Goal: Information Seeking & Learning: Learn about a topic

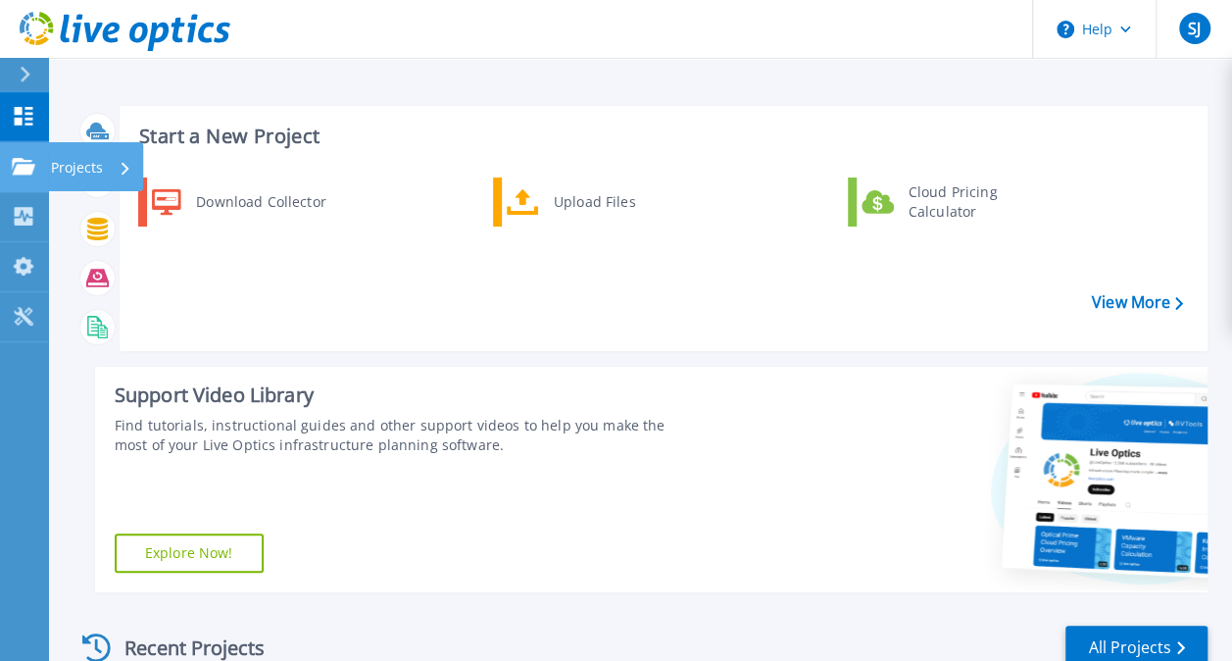
click at [20, 163] on icon at bounding box center [24, 166] width 24 height 17
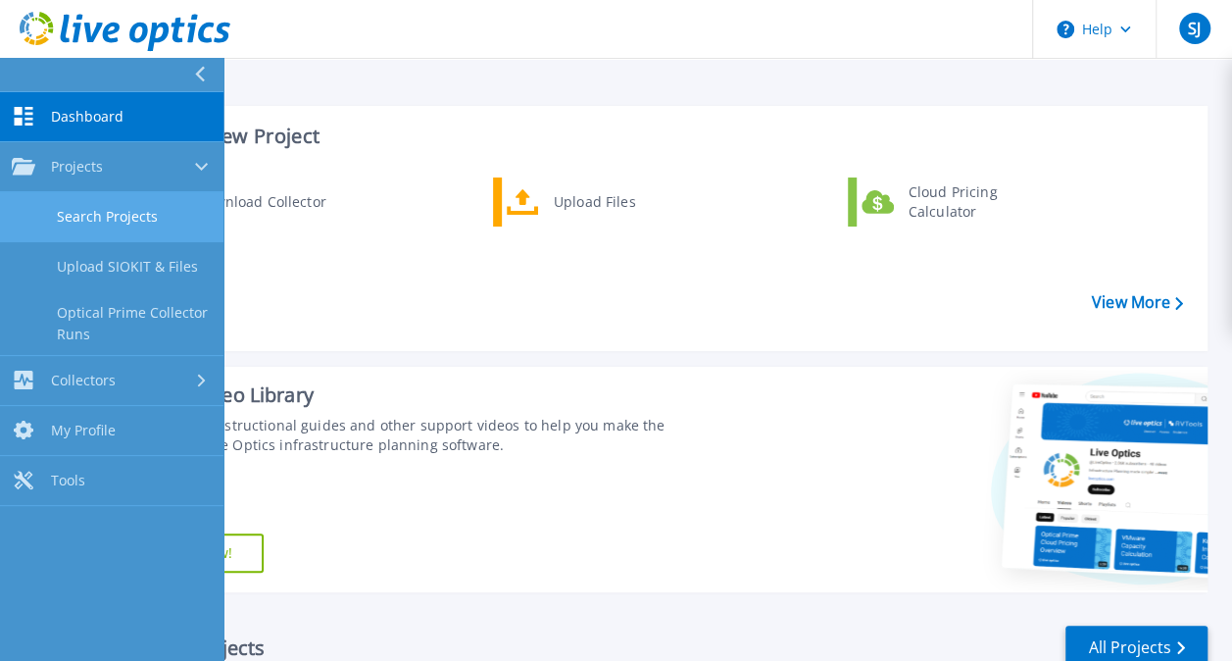
click at [124, 216] on link "Search Projects" at bounding box center [111, 217] width 223 height 50
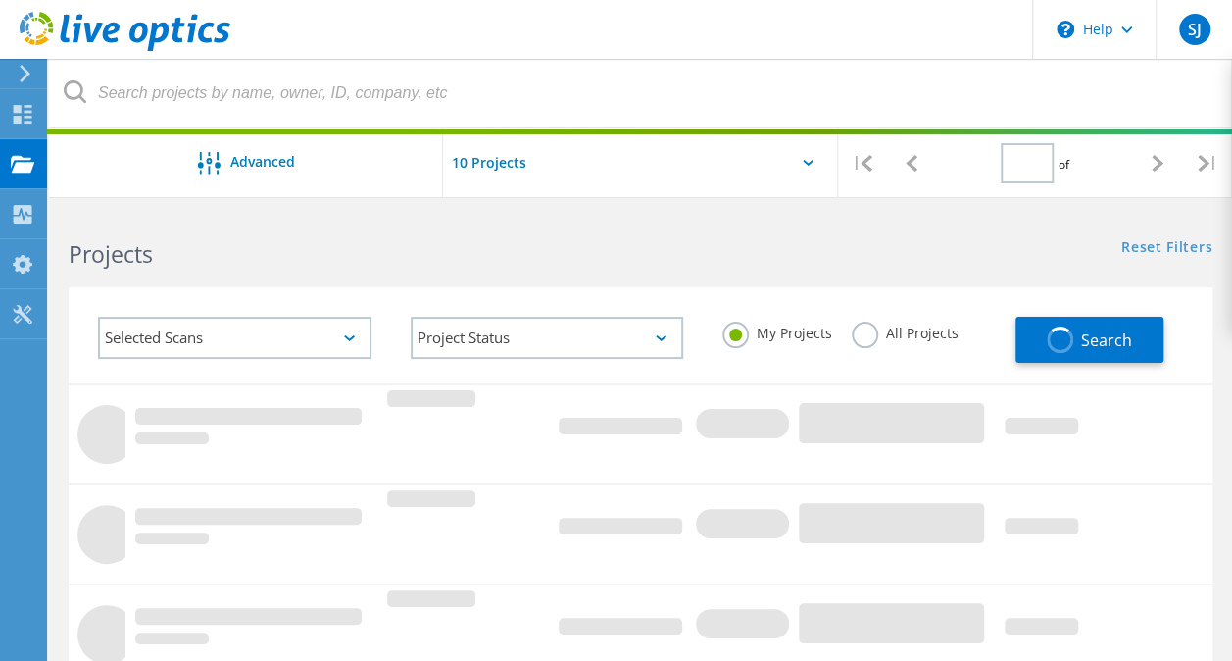
type input "1"
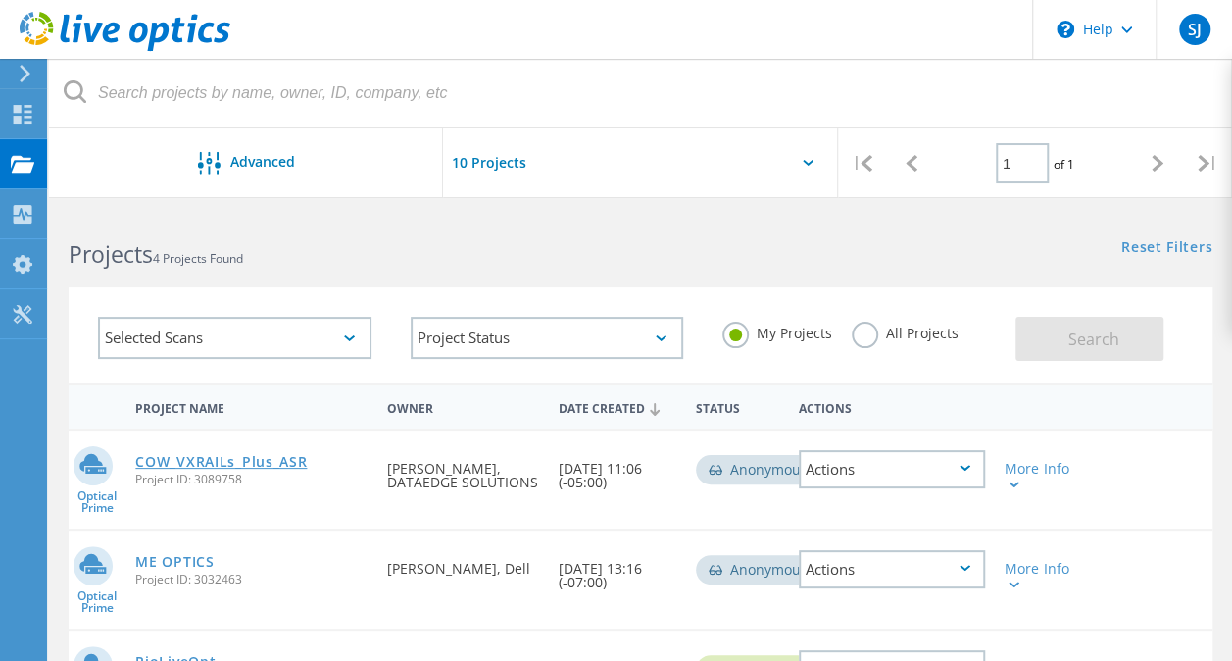
click at [227, 461] on link "COW_VXRAILs_Plus_ASR" at bounding box center [221, 462] width 172 height 14
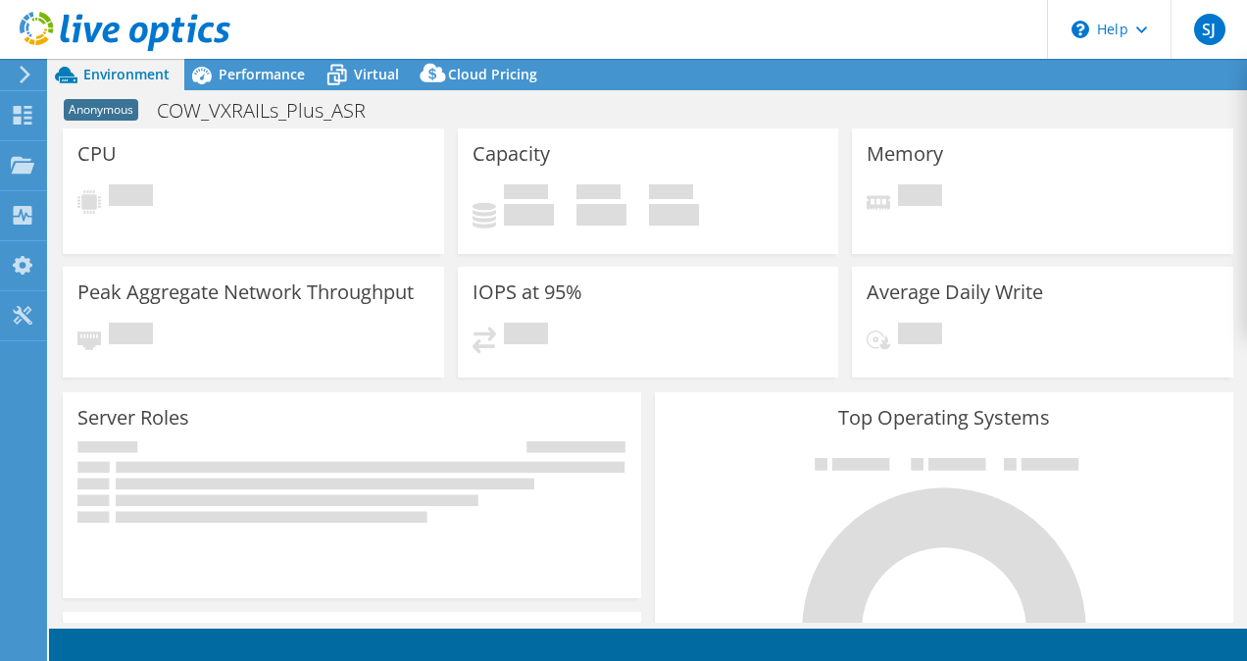
select select "USD"
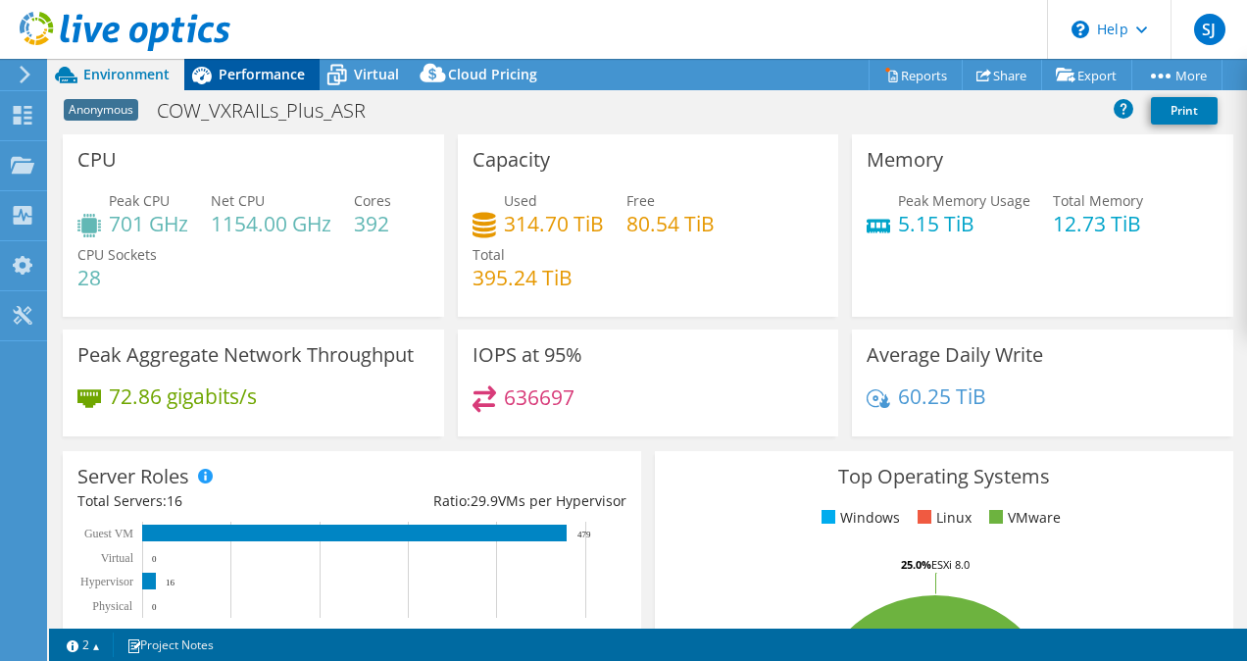
click at [262, 67] on span "Performance" at bounding box center [262, 74] width 86 height 19
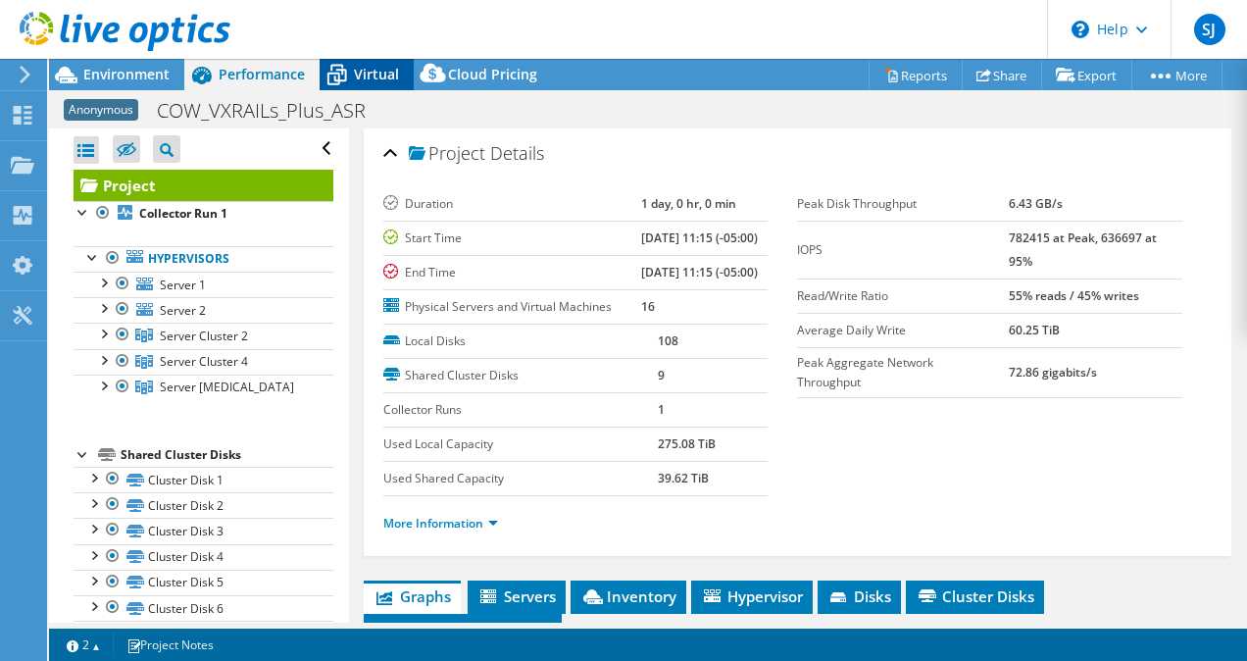
click at [360, 80] on span "Virtual" at bounding box center [376, 74] width 45 height 19
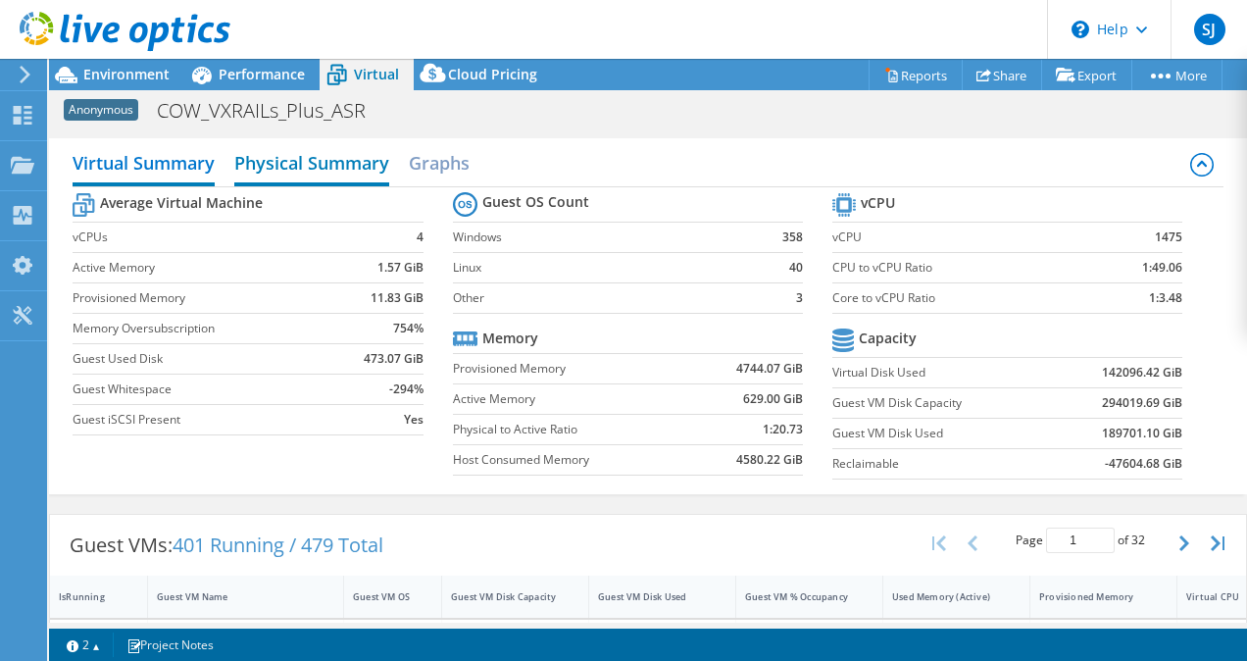
click at [329, 159] on h2 "Physical Summary" at bounding box center [311, 164] width 155 height 43
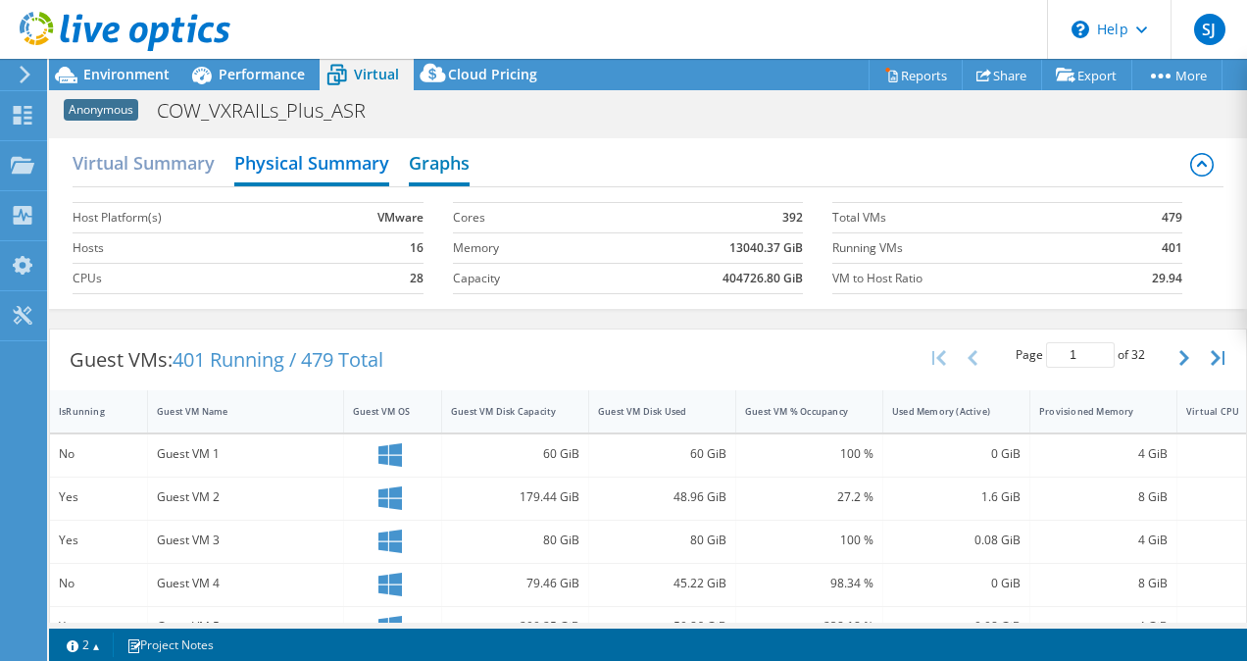
click at [443, 157] on h2 "Graphs" at bounding box center [439, 164] width 61 height 43
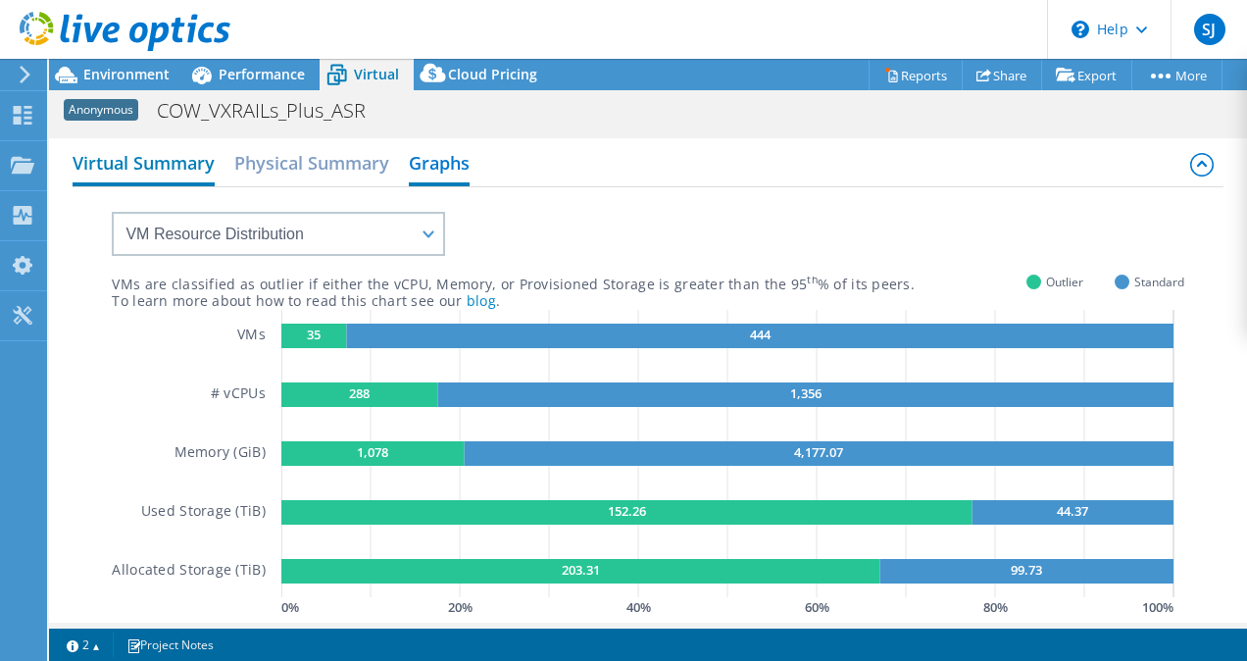
click at [167, 161] on h2 "Virtual Summary" at bounding box center [144, 164] width 142 height 43
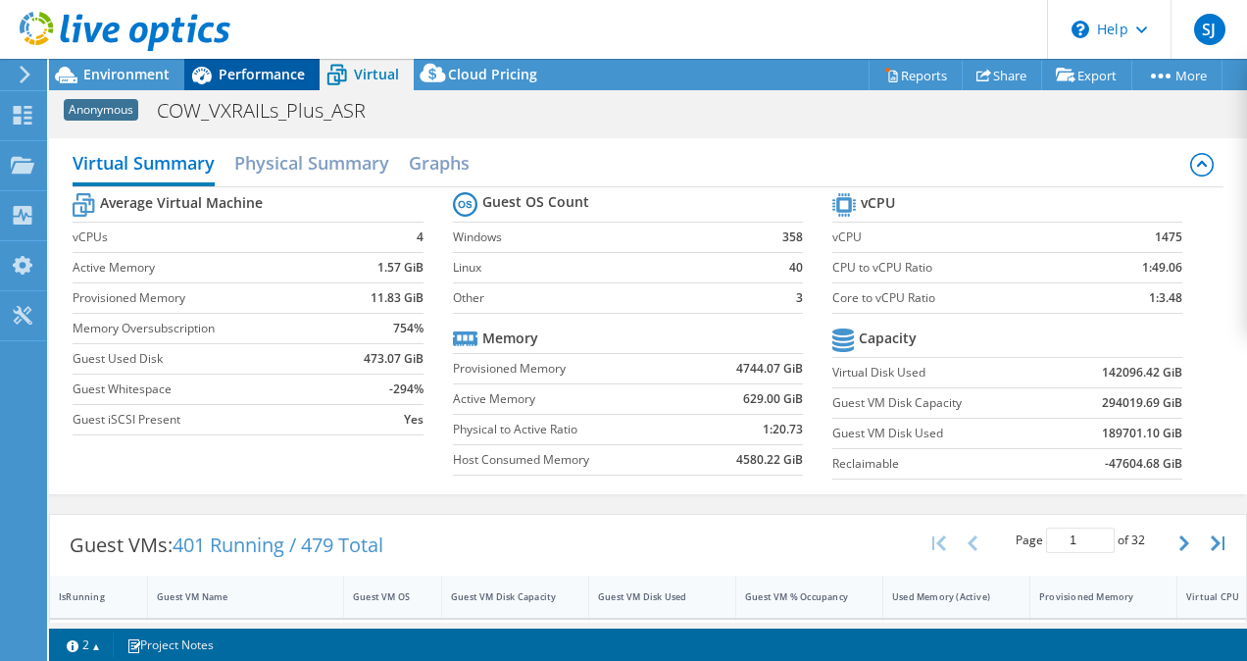
click at [265, 69] on span "Performance" at bounding box center [262, 74] width 86 height 19
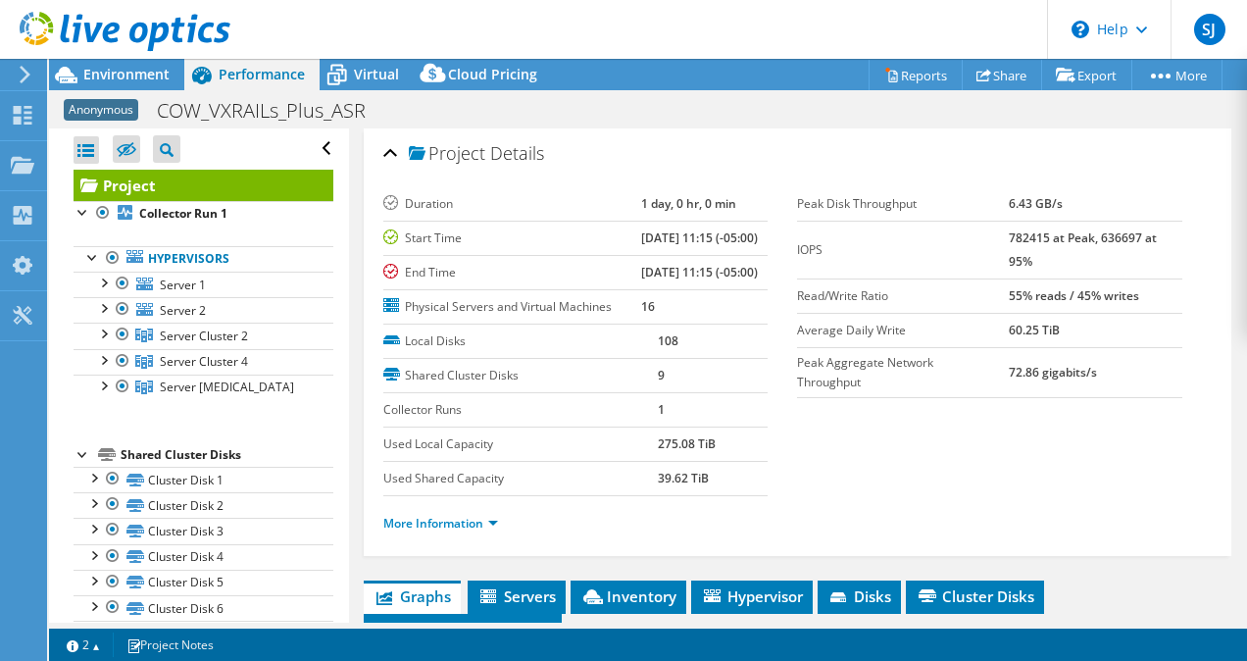
click at [935, 503] on section "Duration 1 day, 0 hr, 0 min Start Time 10/07/2025, 11:15 (-05:00) End Time 10/0…" at bounding box center [797, 369] width 829 height 364
click at [480, 531] on link "More Information" at bounding box center [440, 523] width 115 height 17
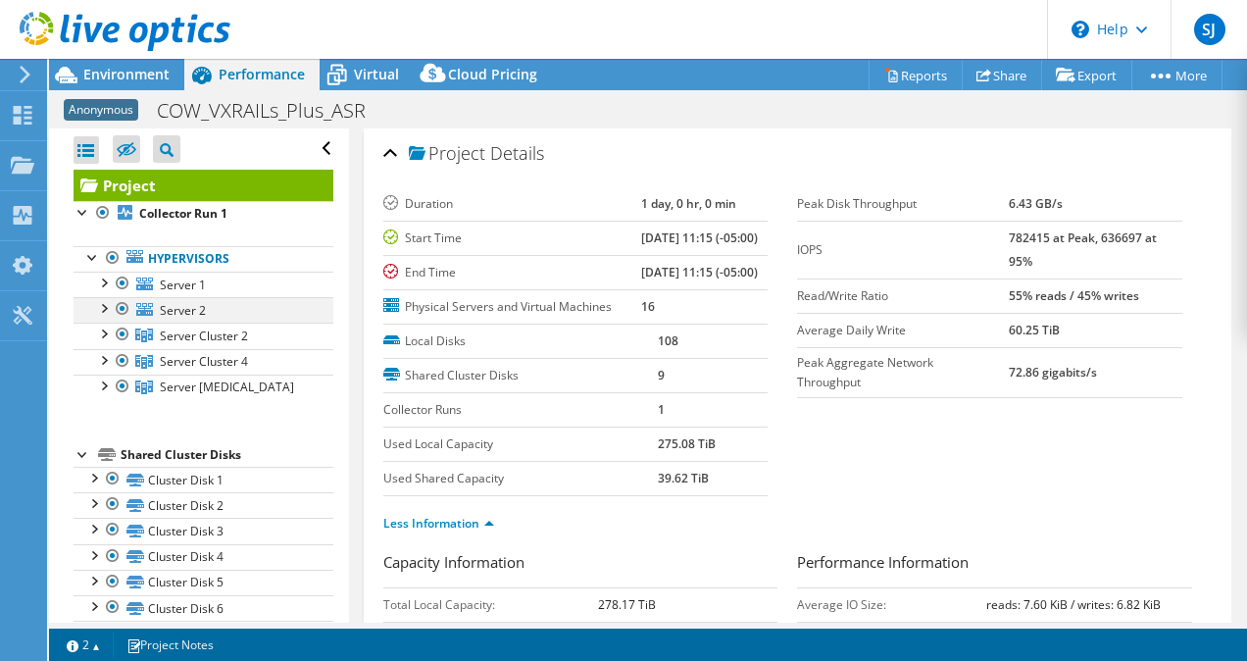
click at [103, 305] on div at bounding box center [103, 307] width 20 height 20
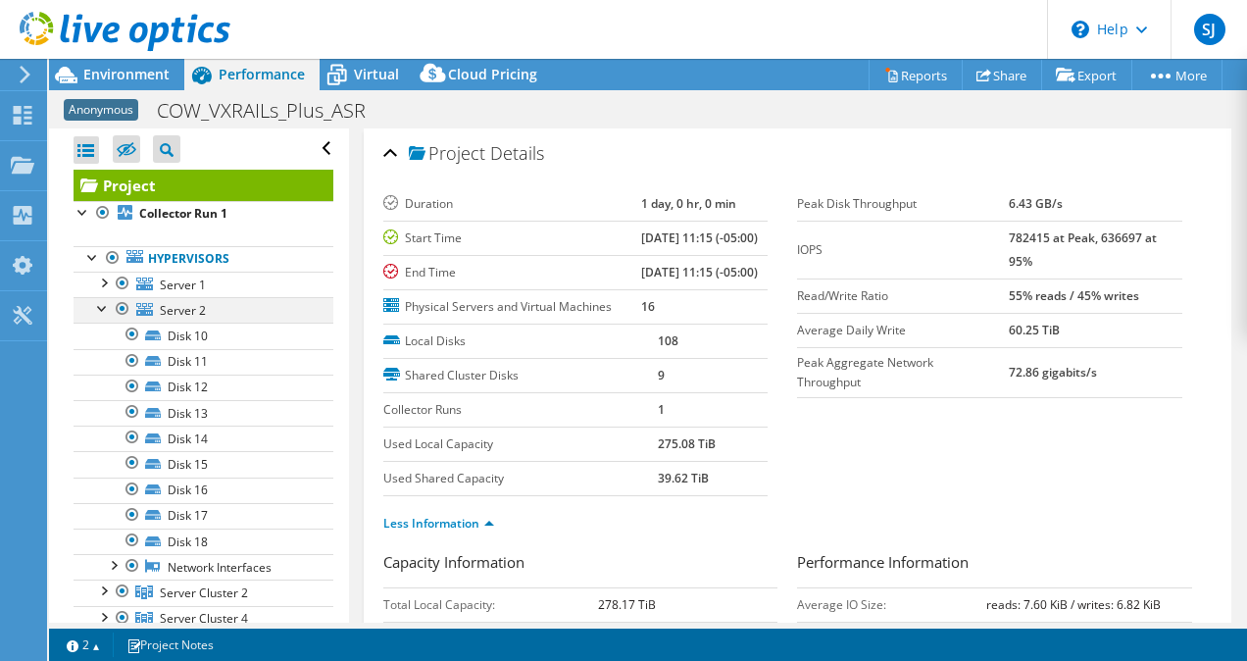
click at [103, 305] on div at bounding box center [103, 307] width 20 height 20
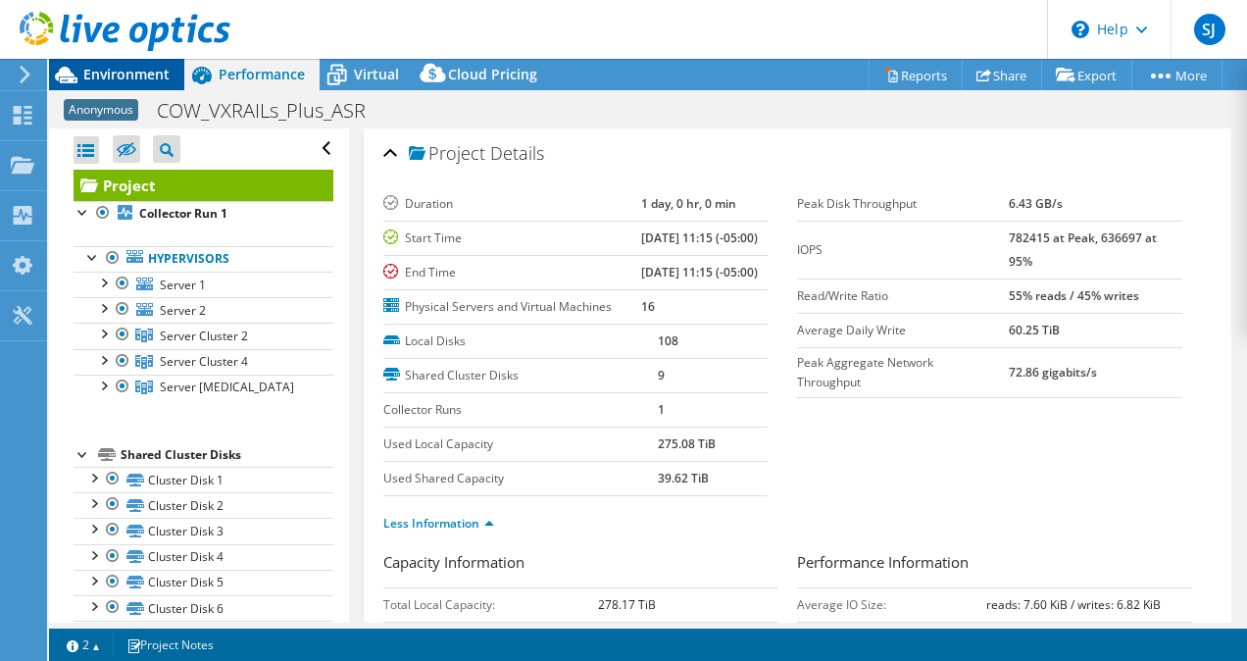
click at [119, 73] on span "Environment" at bounding box center [126, 74] width 86 height 19
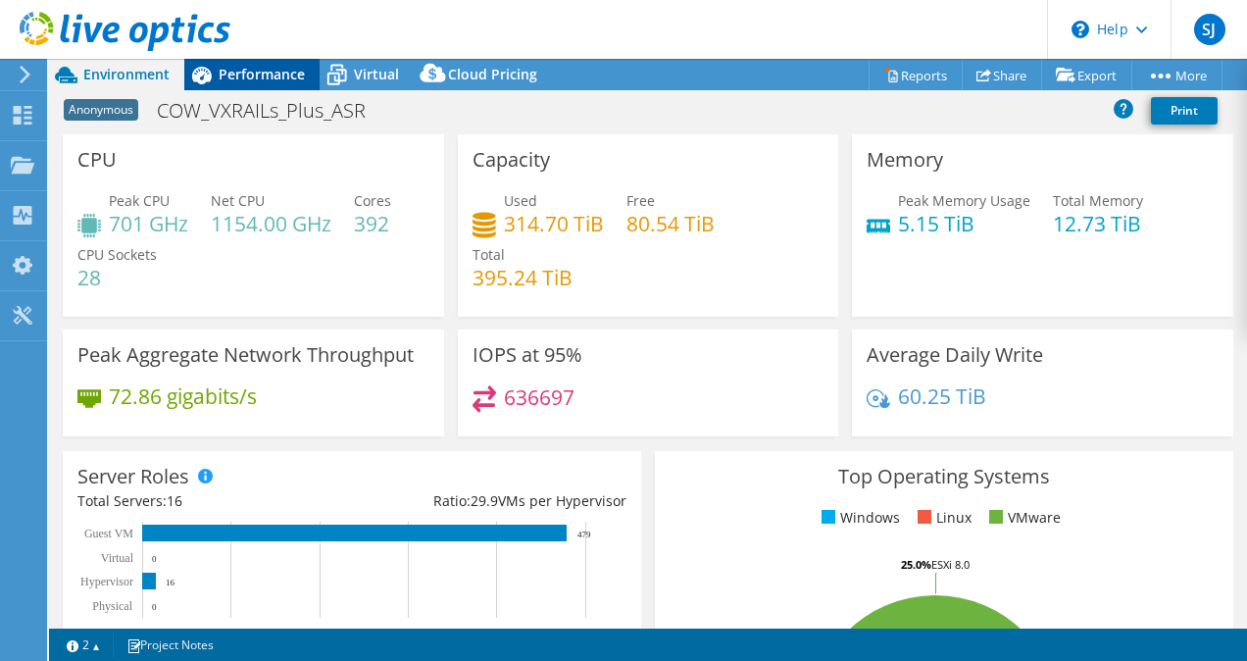
click at [266, 74] on span "Performance" at bounding box center [262, 74] width 86 height 19
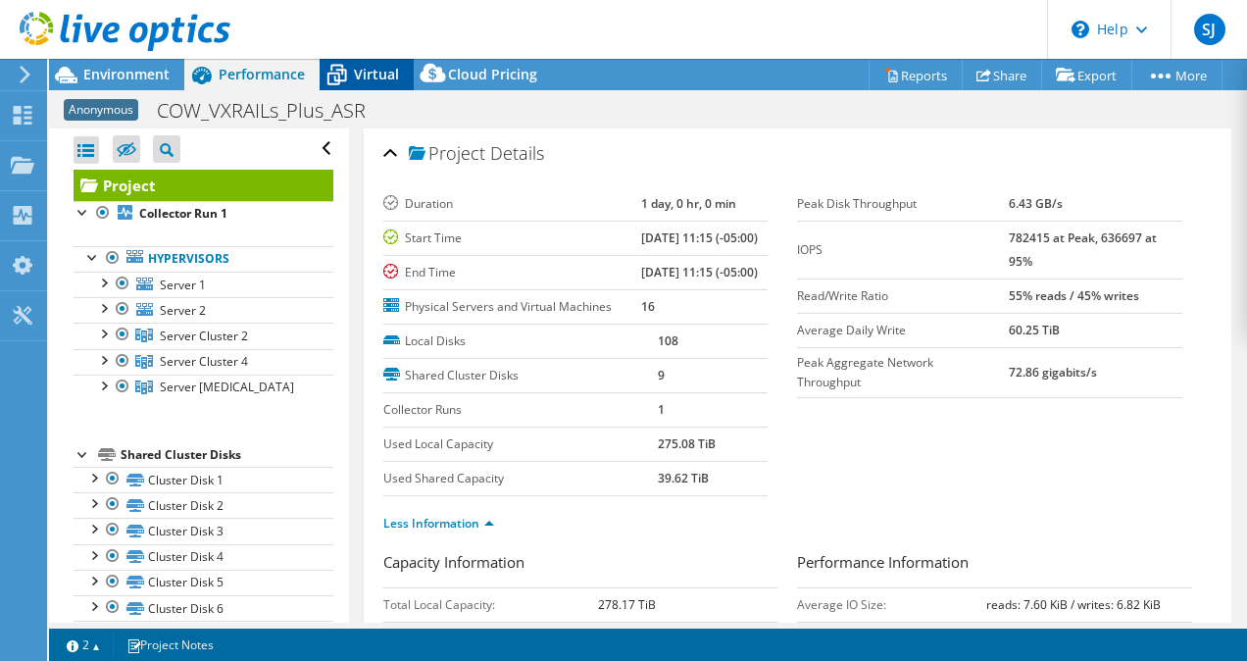
click at [374, 74] on span "Virtual" at bounding box center [376, 74] width 45 height 19
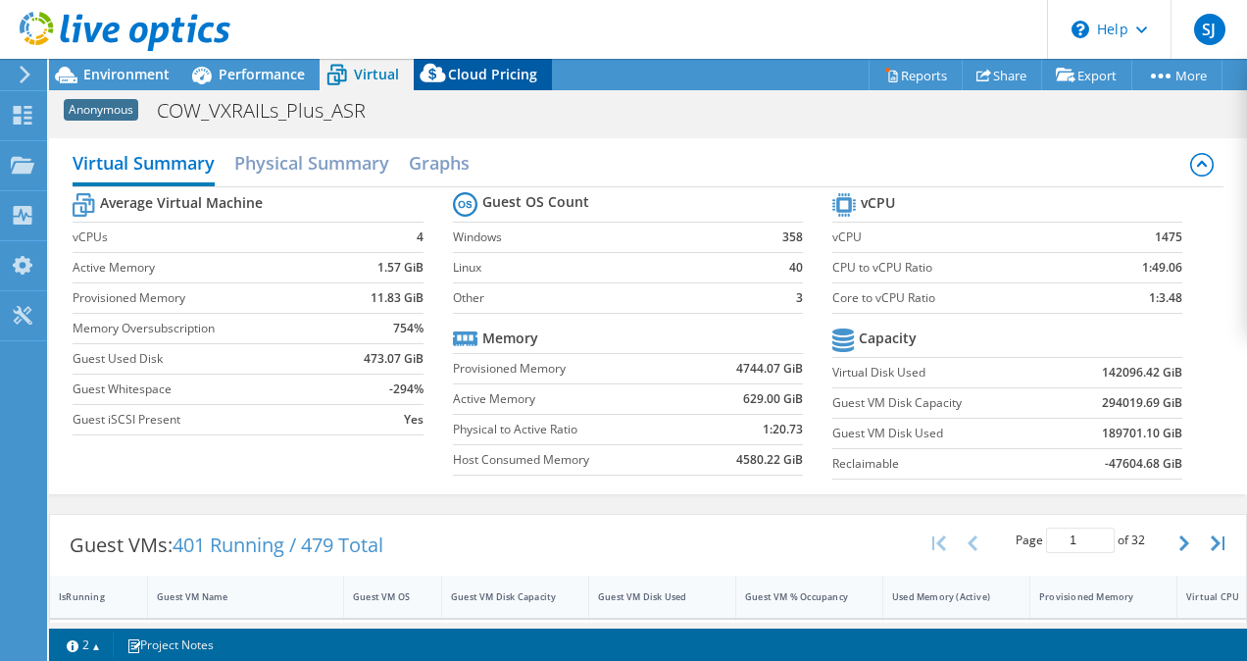
click at [451, 82] on span "Cloud Pricing" at bounding box center [492, 74] width 89 height 19
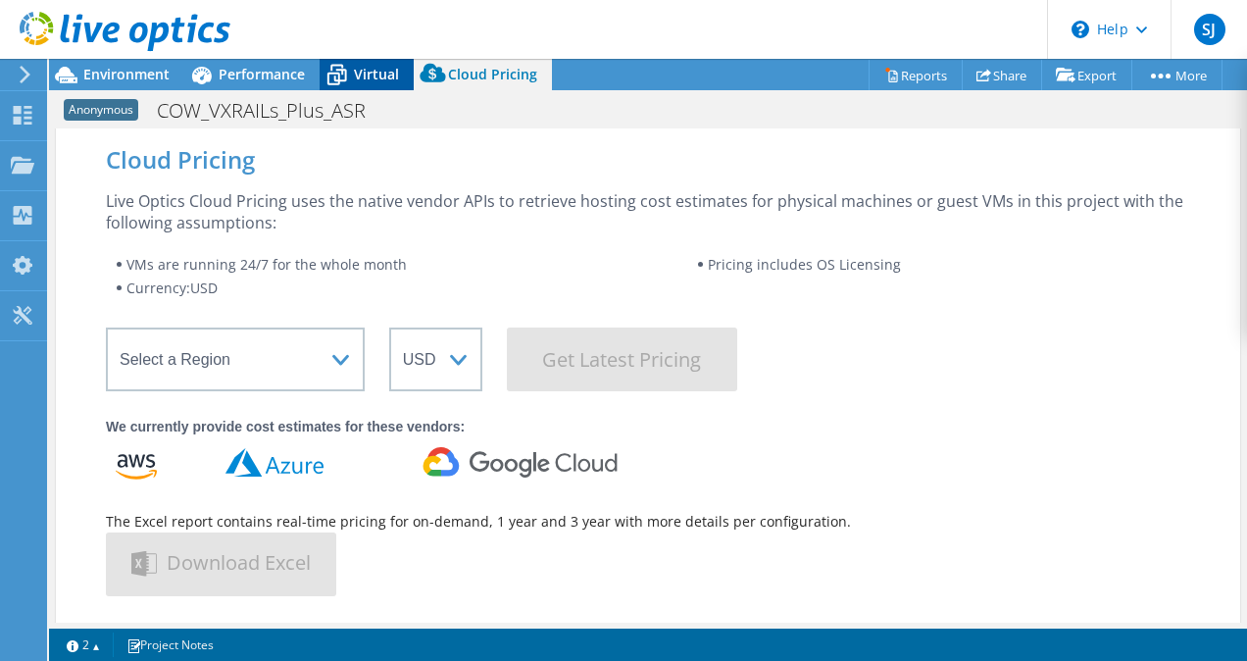
click at [348, 67] on icon at bounding box center [337, 75] width 34 height 34
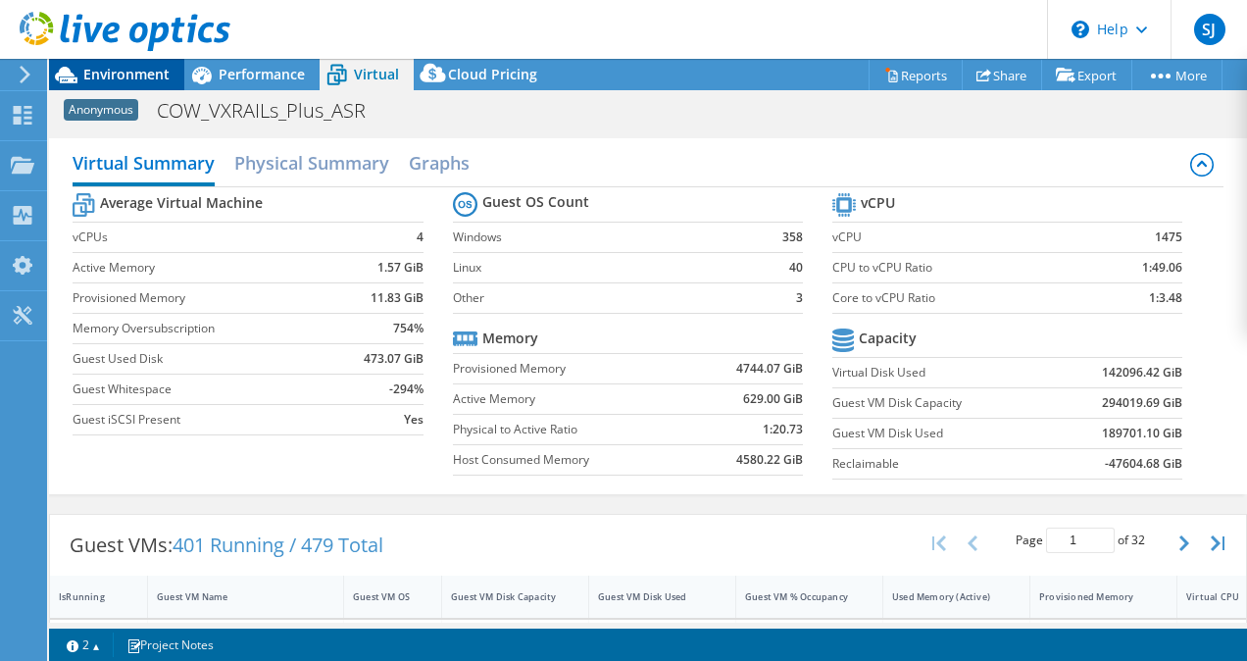
click at [144, 73] on span "Environment" at bounding box center [126, 74] width 86 height 19
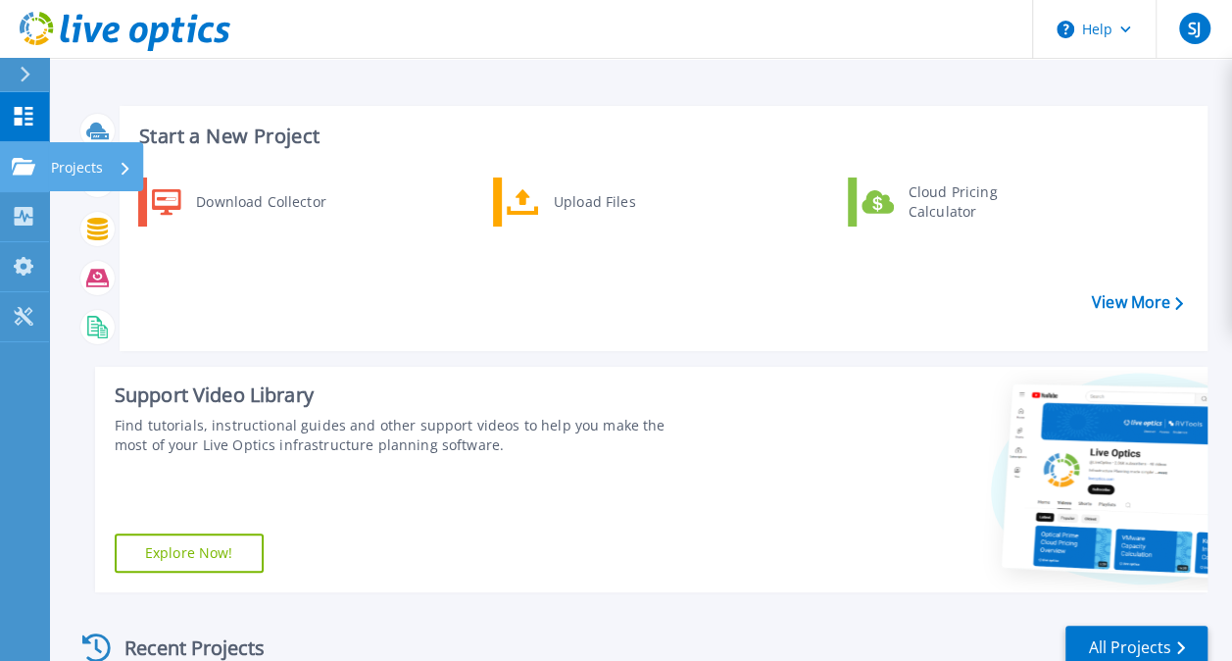
click at [18, 165] on icon at bounding box center [24, 166] width 24 height 17
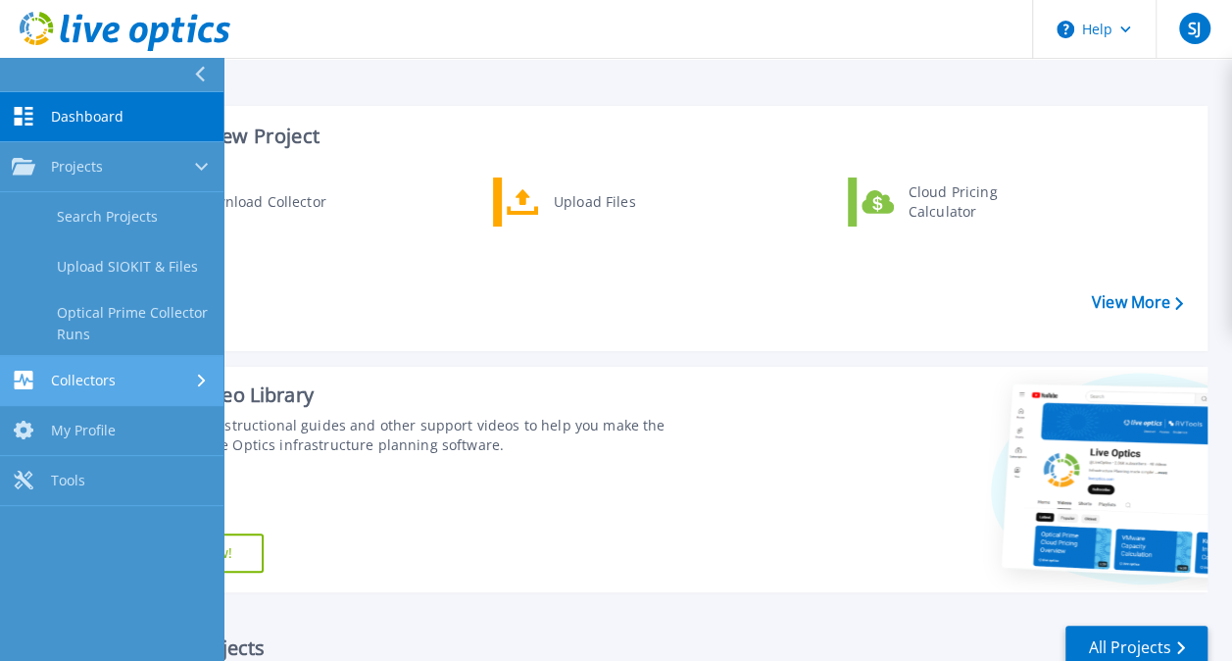
click at [106, 378] on span "Collectors" at bounding box center [83, 380] width 65 height 18
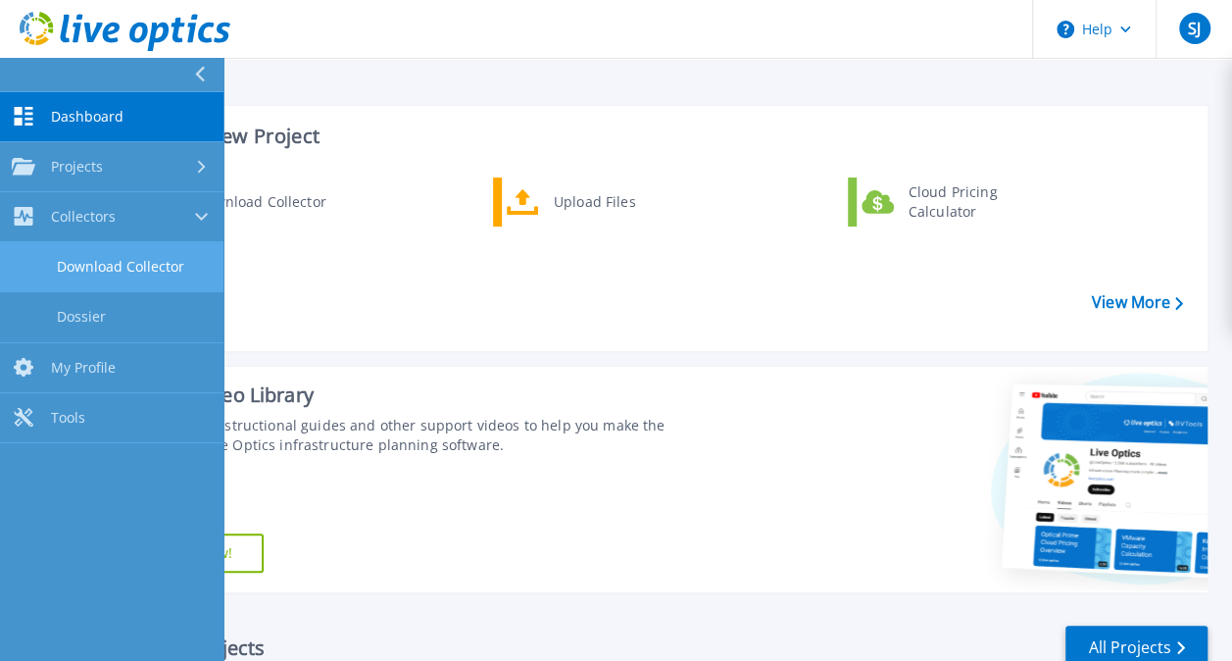
click at [111, 263] on link "Download Collector" at bounding box center [111, 267] width 223 height 50
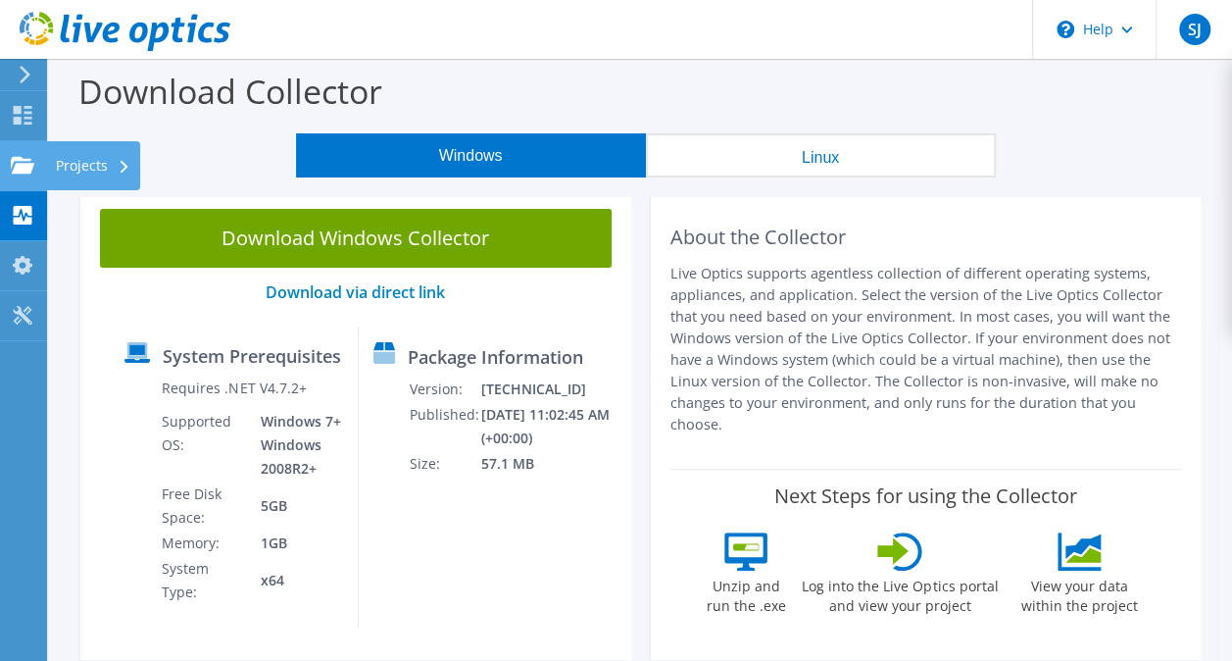
click at [58, 171] on div "Projects" at bounding box center [93, 165] width 94 height 49
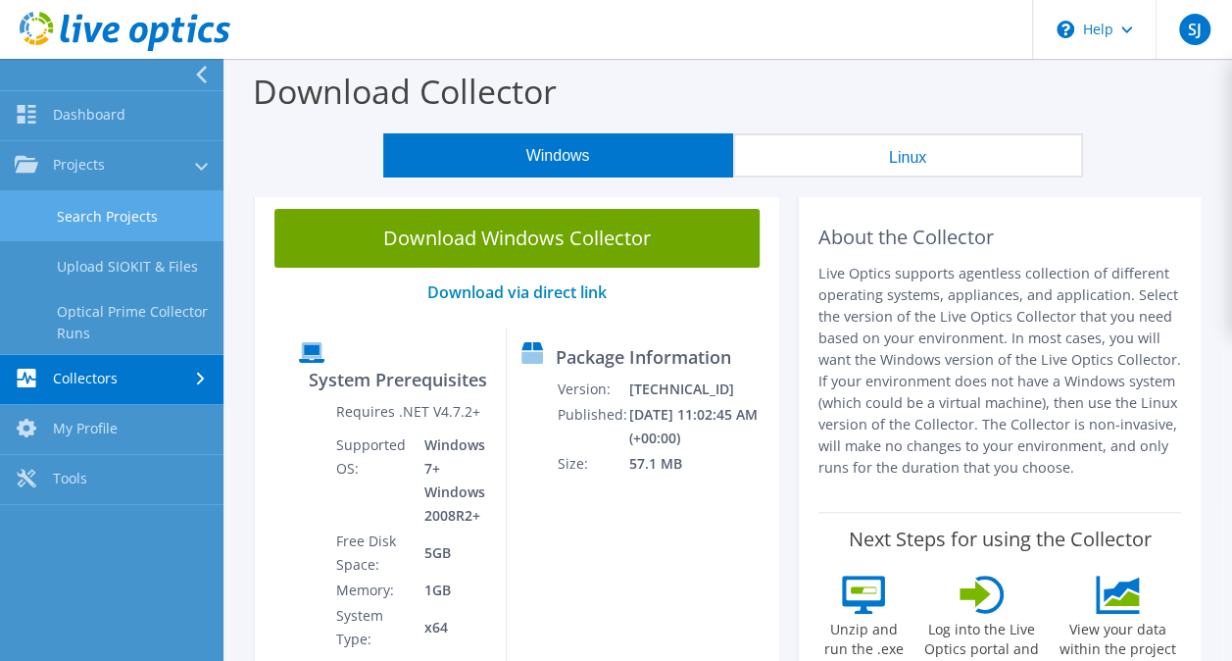
click at [150, 227] on link "Search Projects" at bounding box center [111, 216] width 223 height 50
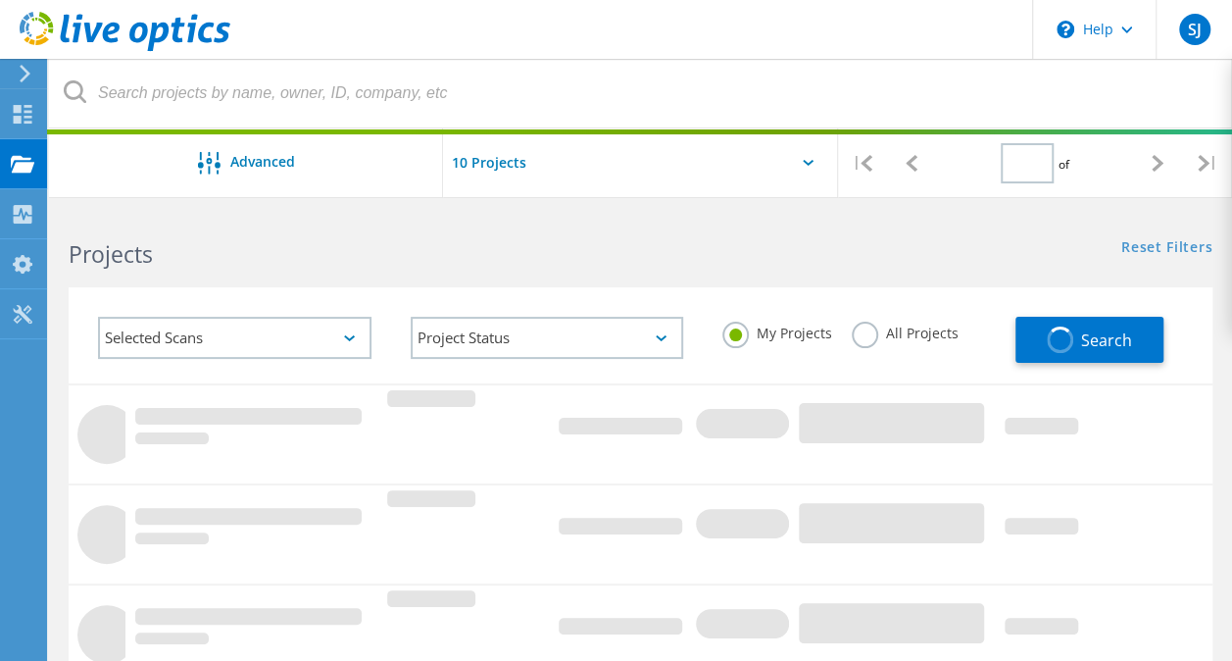
type input "1"
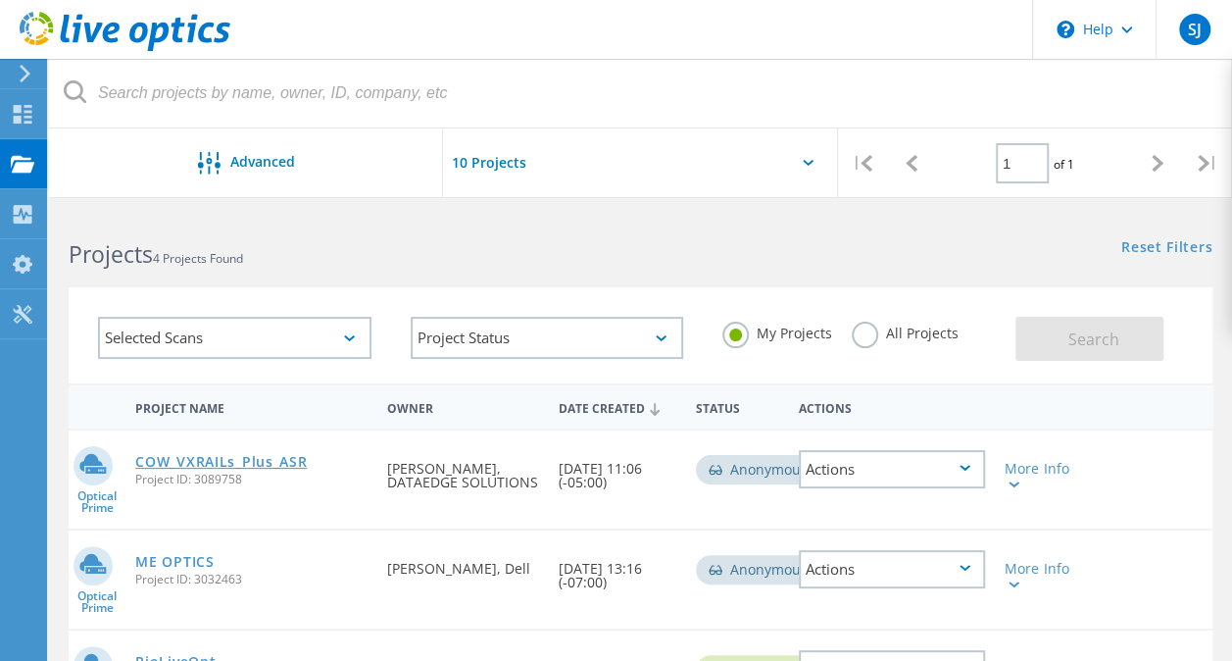
click at [247, 462] on link "COW_VXRAILs_Plus_ASR" at bounding box center [221, 462] width 172 height 14
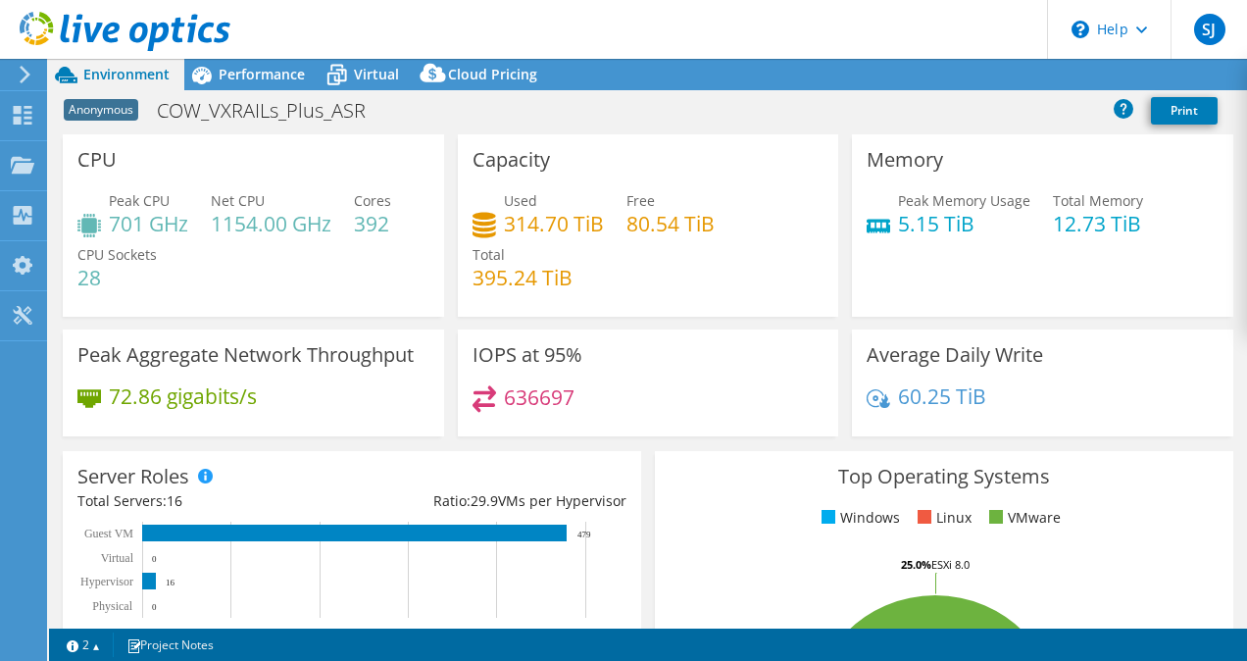
select select "USD"
click at [354, 74] on span "Virtual" at bounding box center [376, 74] width 45 height 19
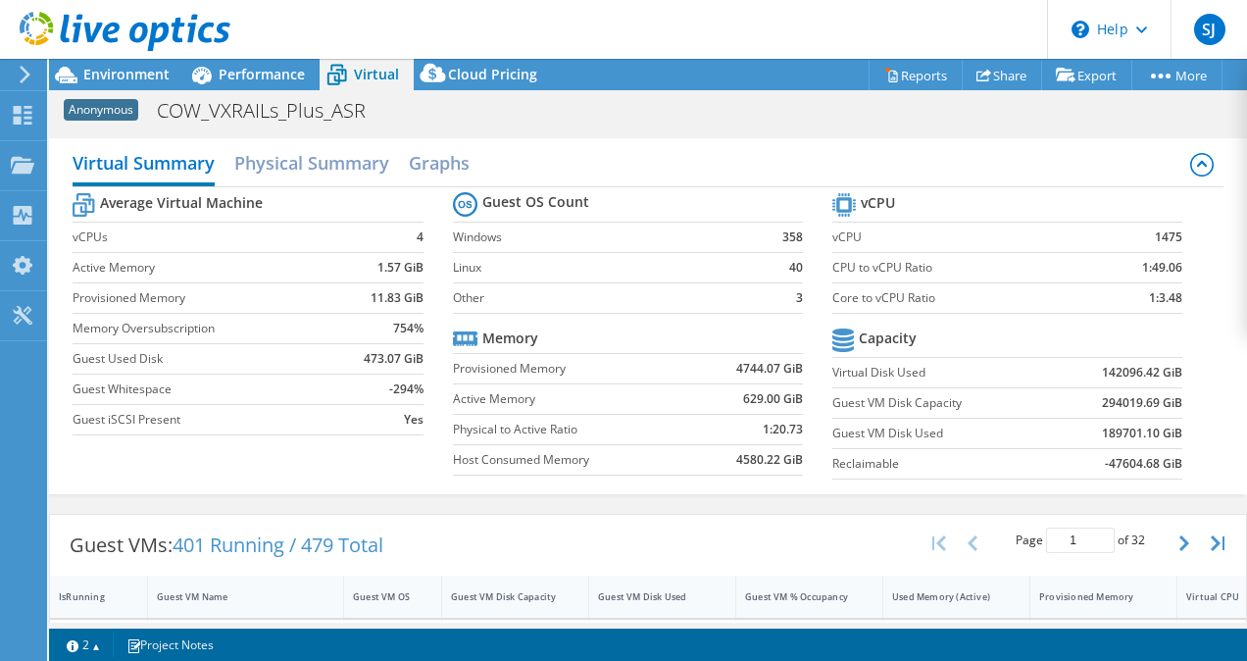
click at [71, 469] on div "Virtual Summary Physical Summary Graphs Average Virtual Machine vCPUs 4 Active …" at bounding box center [648, 316] width 1198 height 356
click at [285, 166] on h2 "Physical Summary" at bounding box center [311, 164] width 155 height 43
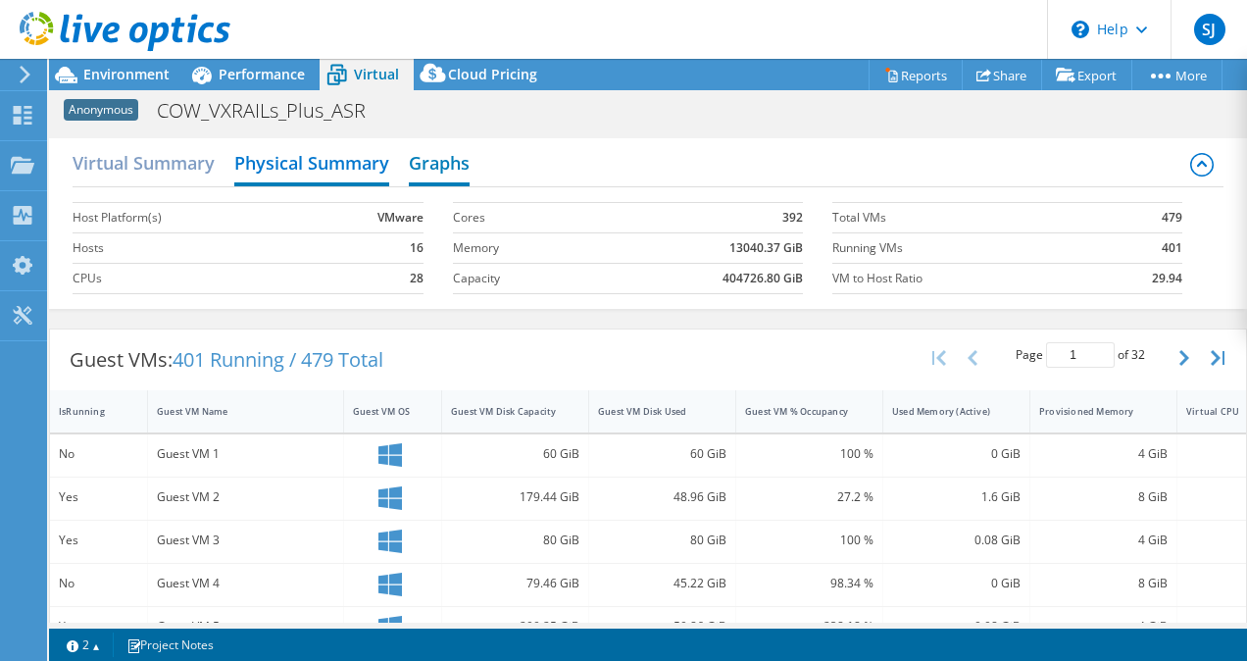
click at [440, 169] on h2 "Graphs" at bounding box center [439, 164] width 61 height 43
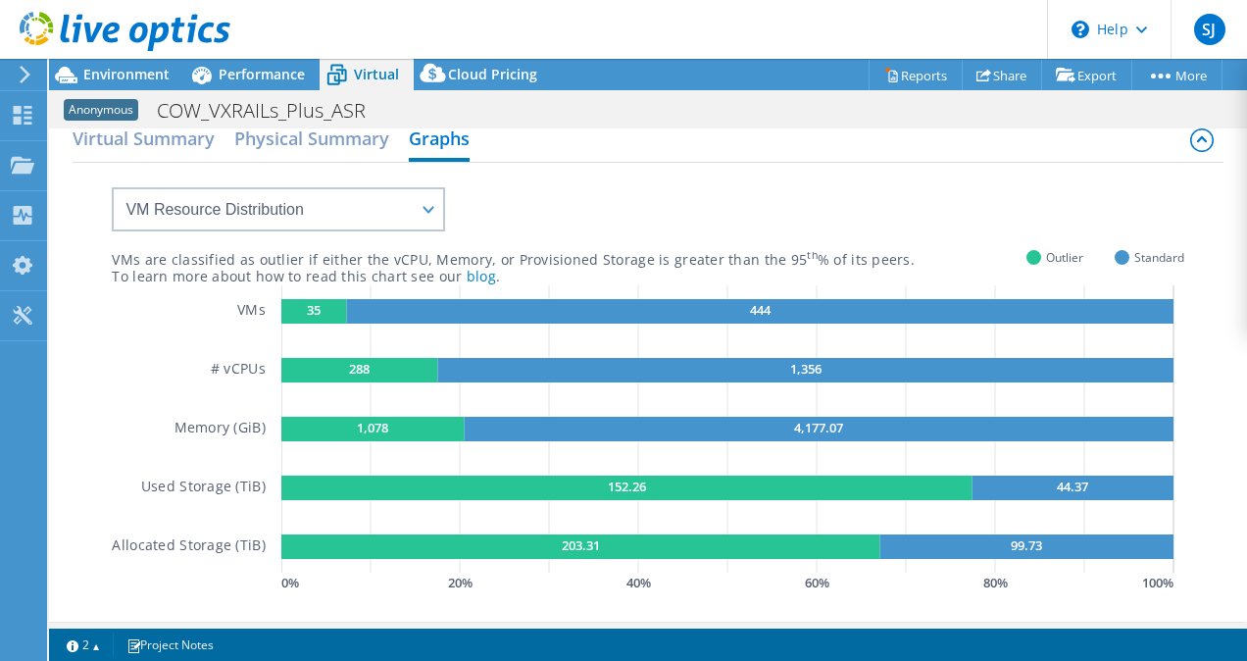
scroll to position [24, 0]
